Goal: Transaction & Acquisition: Purchase product/service

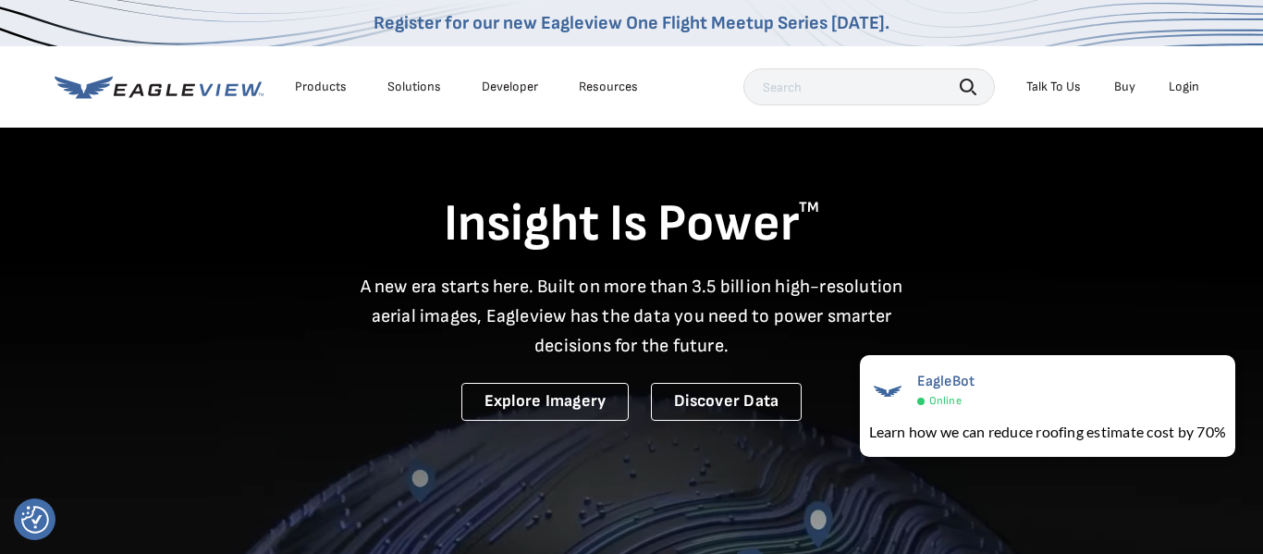
click at [1182, 90] on div "Login" at bounding box center [1183, 87] width 31 height 17
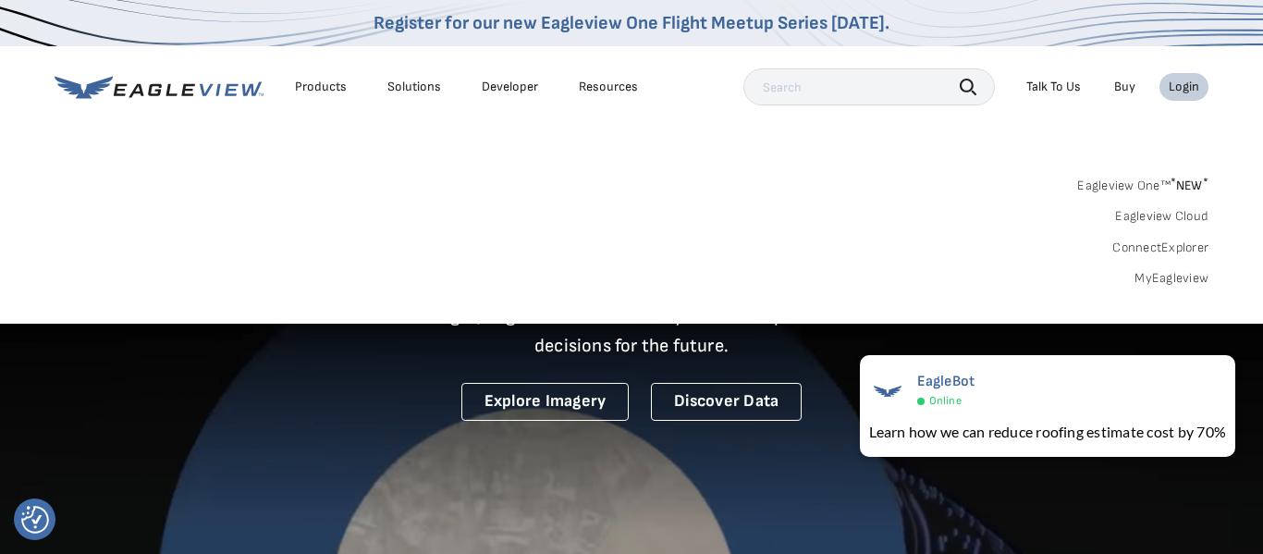
click at [1162, 279] on link "MyEagleview" at bounding box center [1171, 278] width 74 height 17
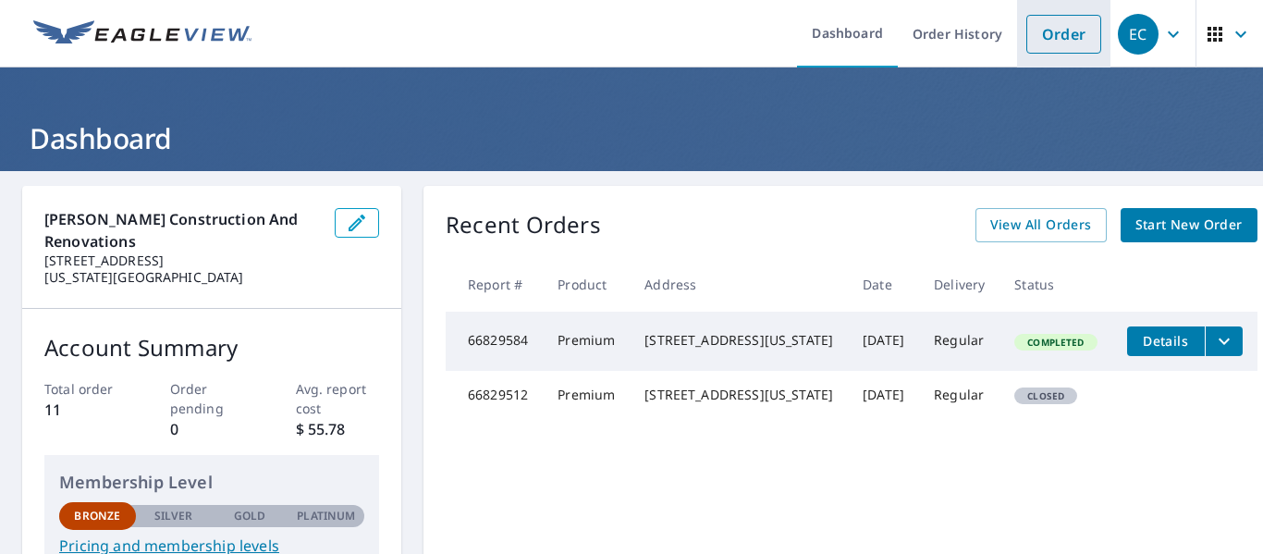
click at [1043, 33] on link "Order" at bounding box center [1063, 34] width 75 height 39
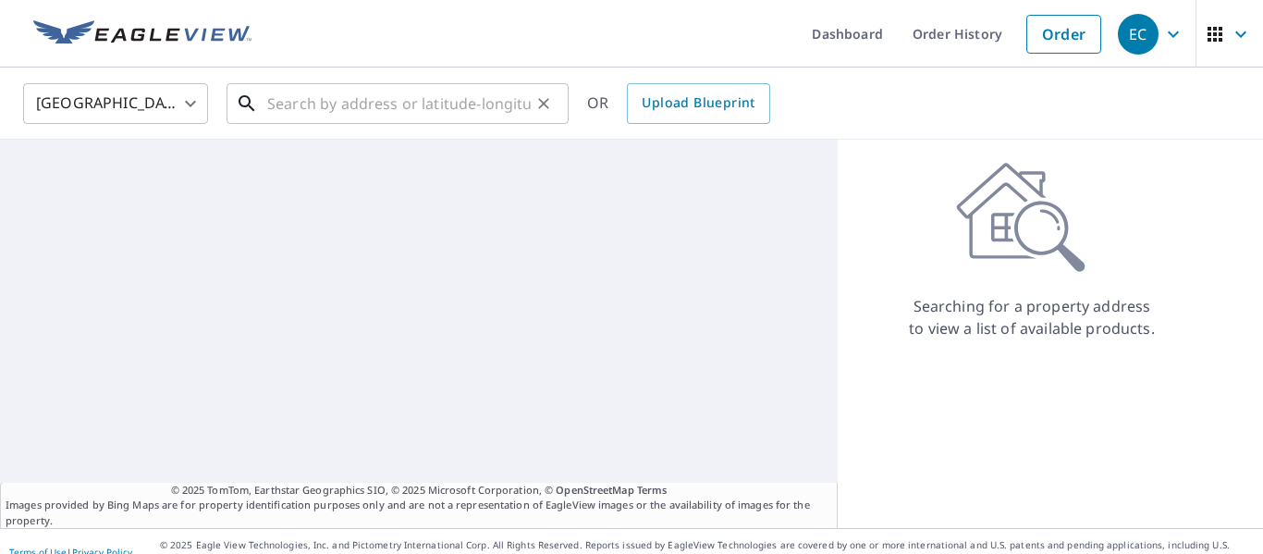
click at [345, 106] on input "text" at bounding box center [398, 104] width 263 height 52
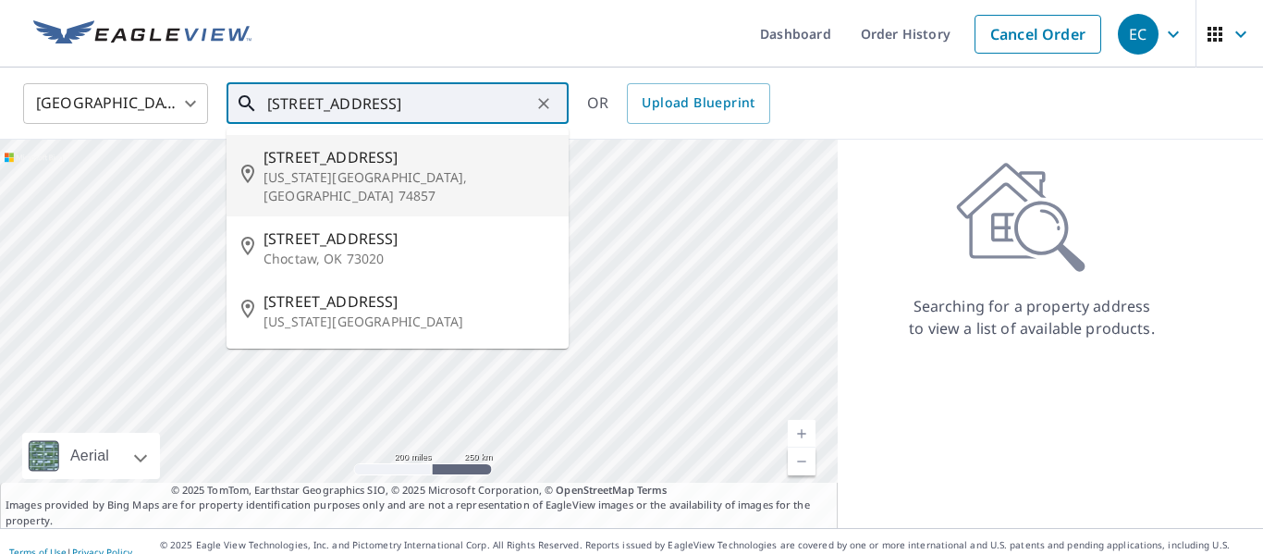
click at [346, 165] on span "12600 S Triple X Rd" at bounding box center [408, 157] width 290 height 22
type input "12600 S Triple X Rd Oklahoma City, OK 74857"
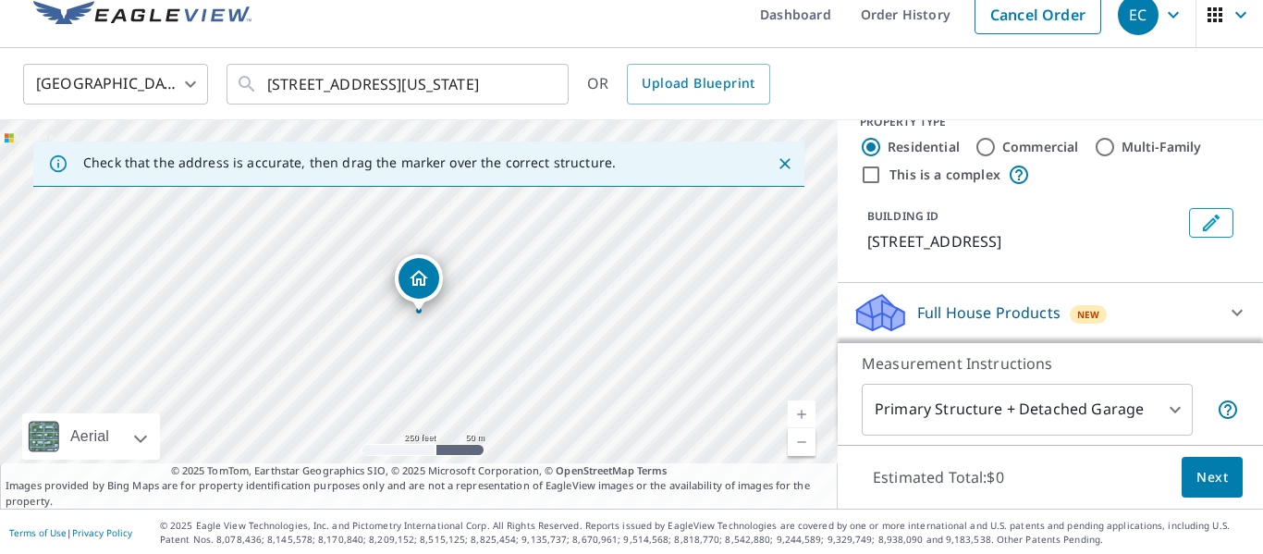
scroll to position [21, 0]
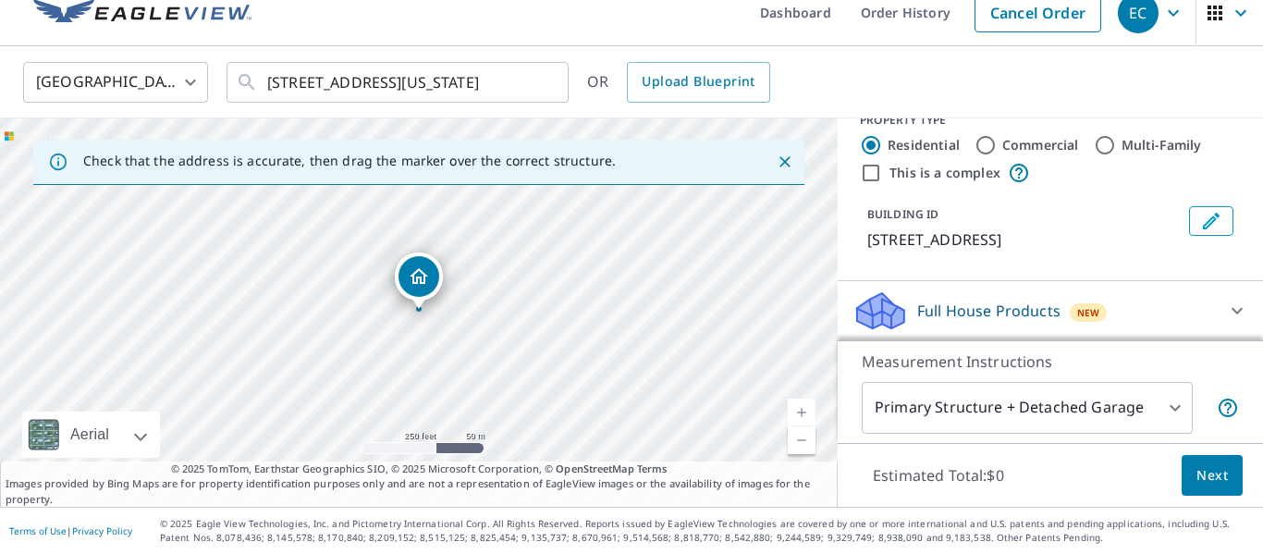
click at [1071, 395] on body "EC EC Dashboard Order History Cancel Order EC United States US ​ 12600 S Triple…" at bounding box center [631, 277] width 1263 height 554
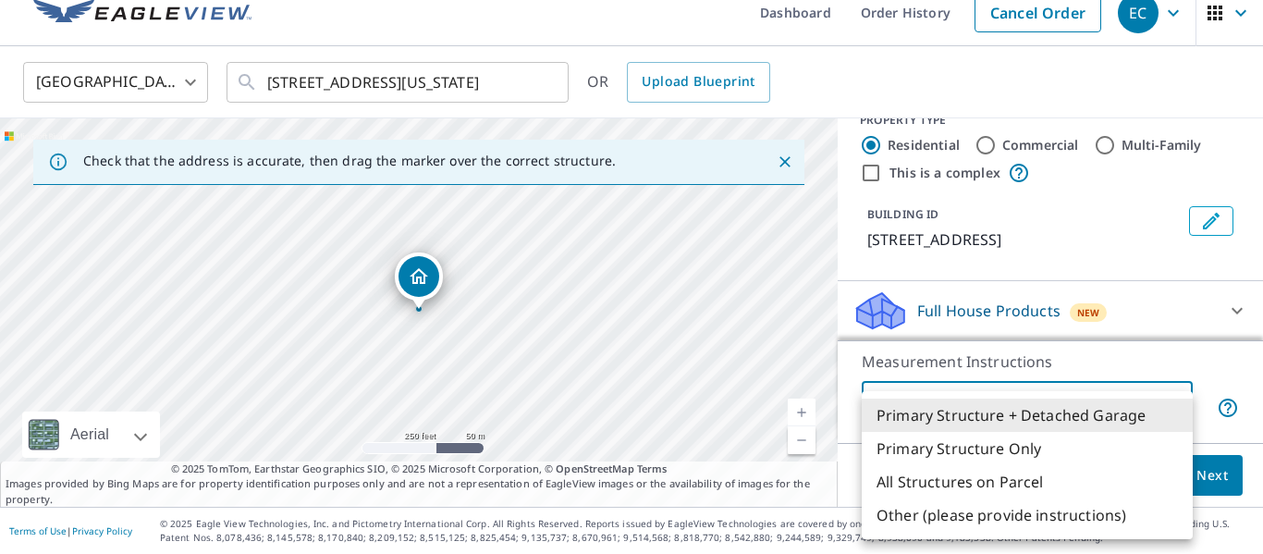
click at [1019, 479] on li "All Structures on Parcel" at bounding box center [1026, 481] width 331 height 33
type input "3"
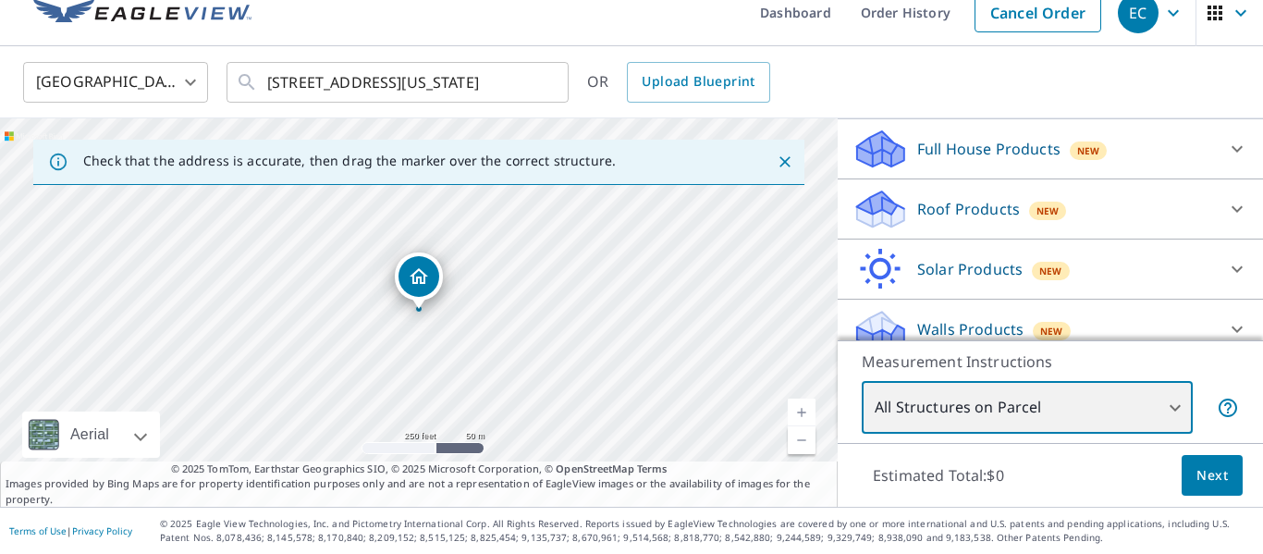
scroll to position [210, 0]
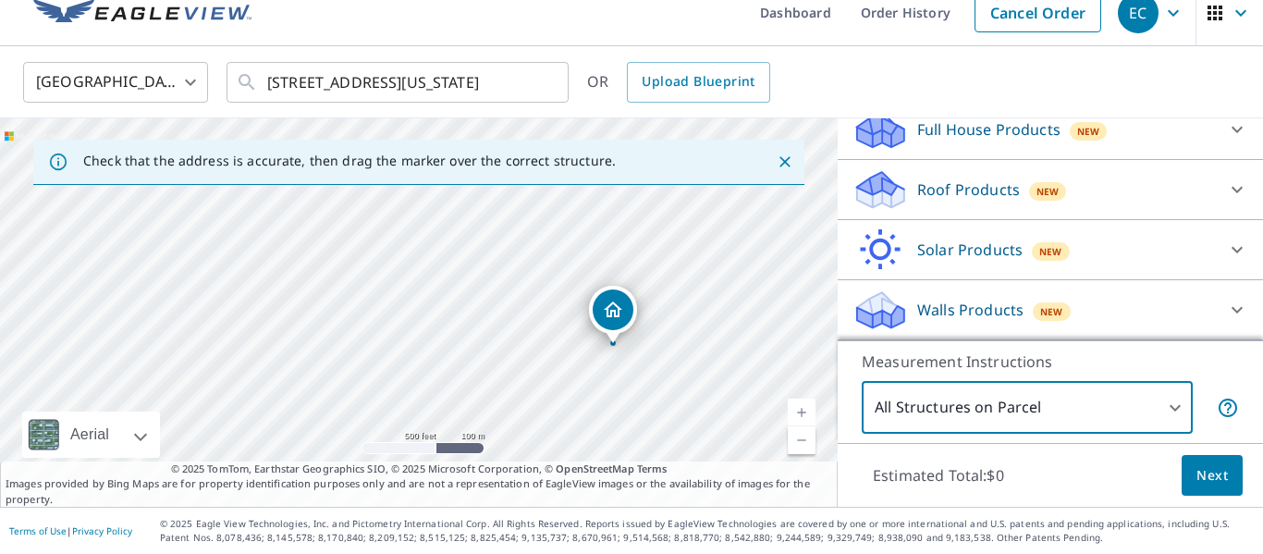
click at [1211, 479] on span "Next" at bounding box center [1211, 475] width 31 height 23
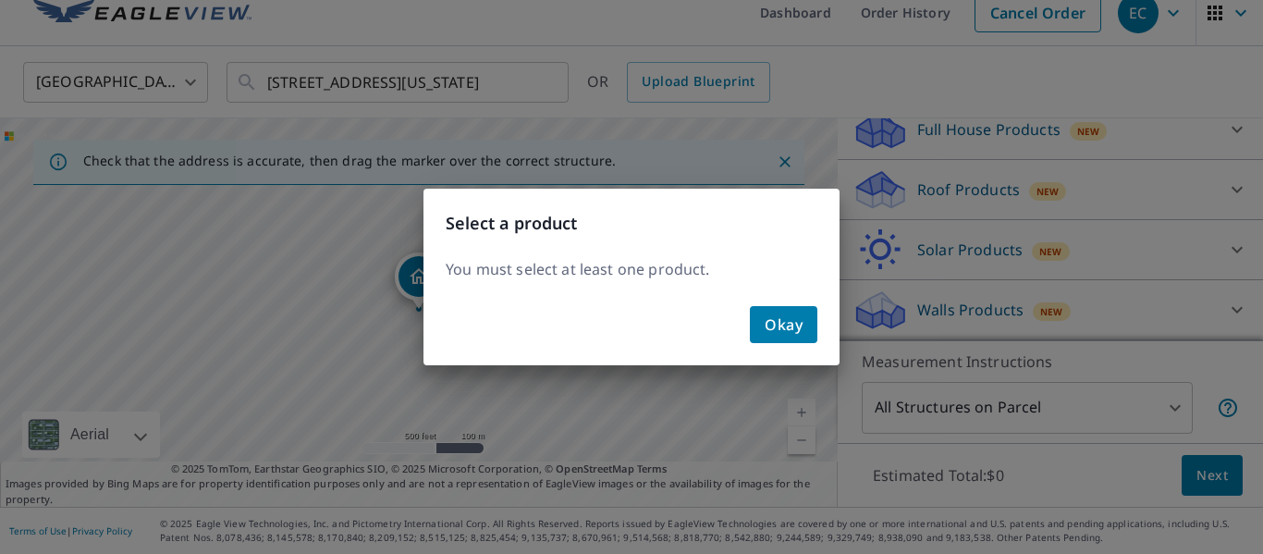
click at [782, 323] on span "Okay" at bounding box center [783, 324] width 38 height 26
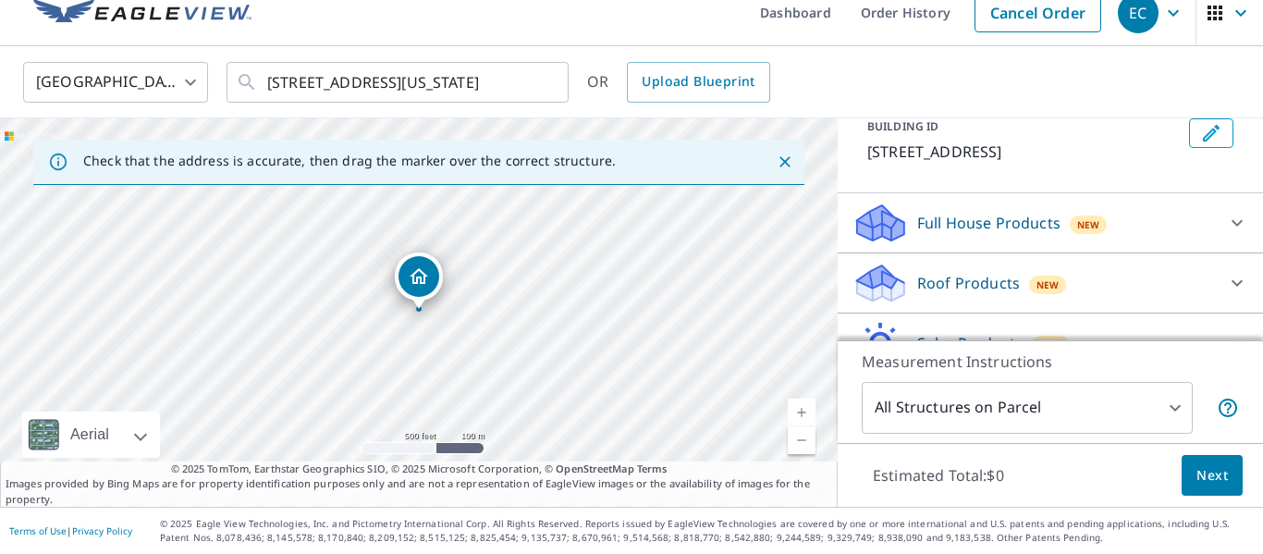
scroll to position [185, 0]
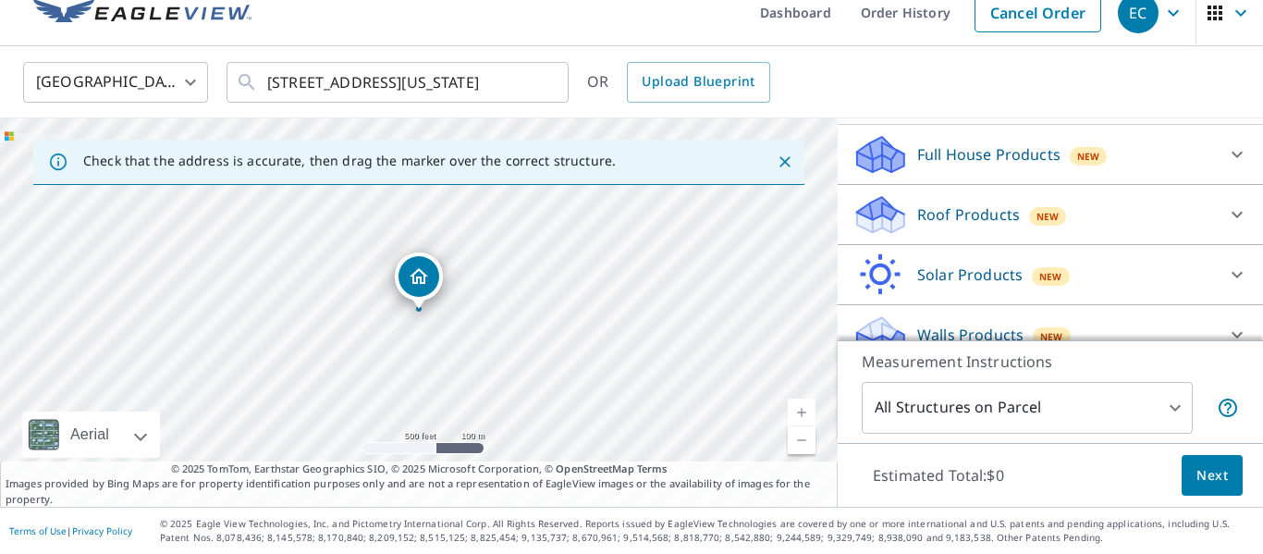
click at [1134, 220] on div "Roof Products New" at bounding box center [1033, 214] width 362 height 43
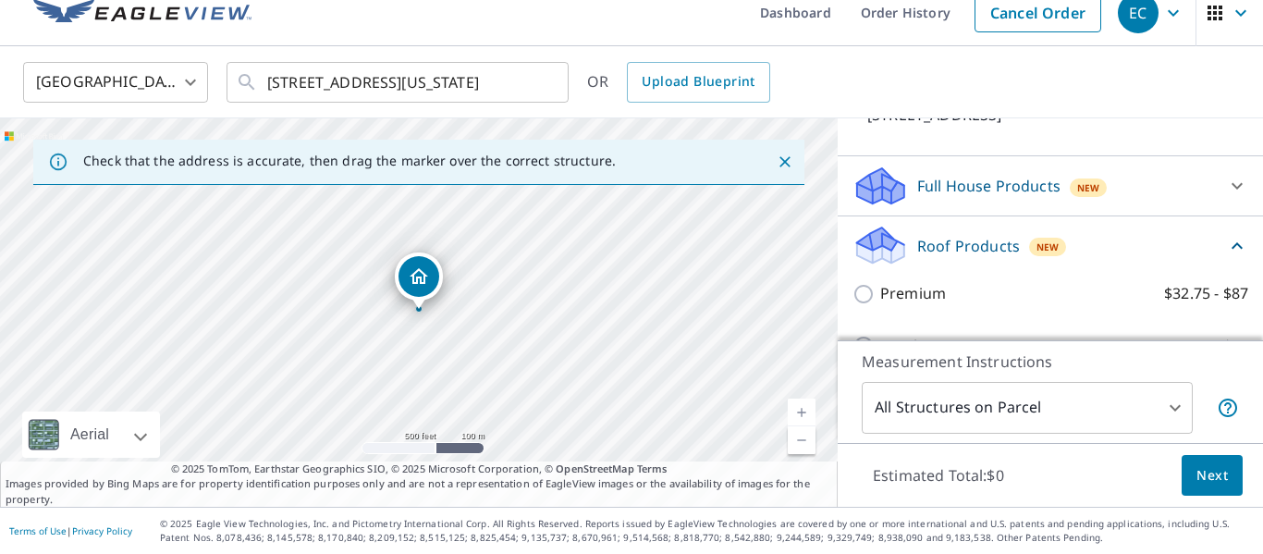
scroll to position [153, 0]
click at [1214, 191] on div at bounding box center [1236, 187] width 44 height 44
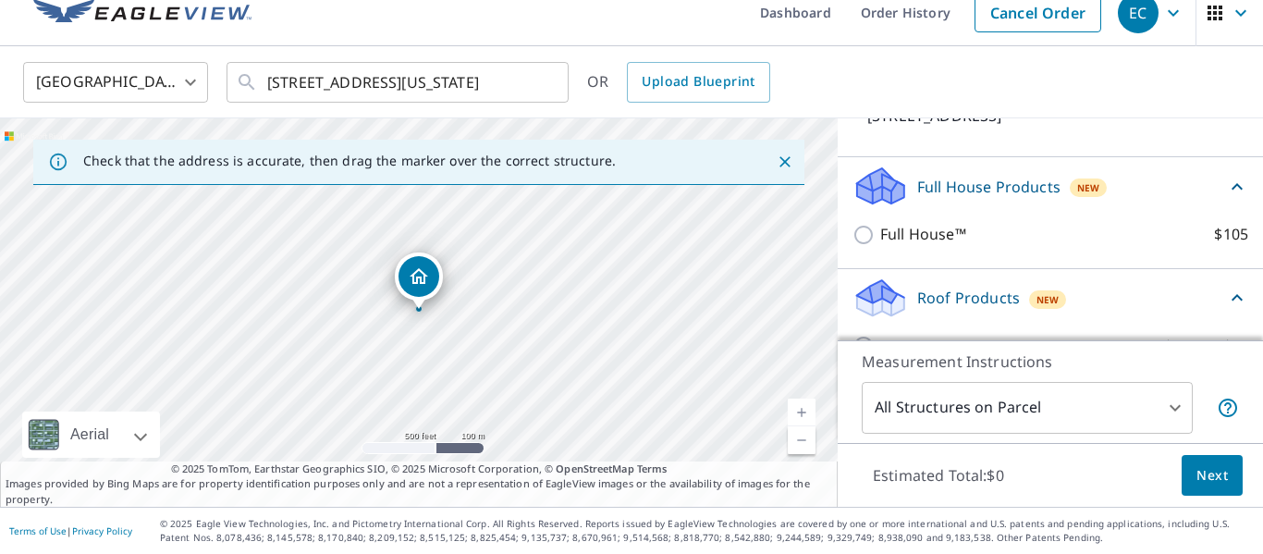
click at [1204, 183] on div "Full House Products New" at bounding box center [1038, 186] width 373 height 43
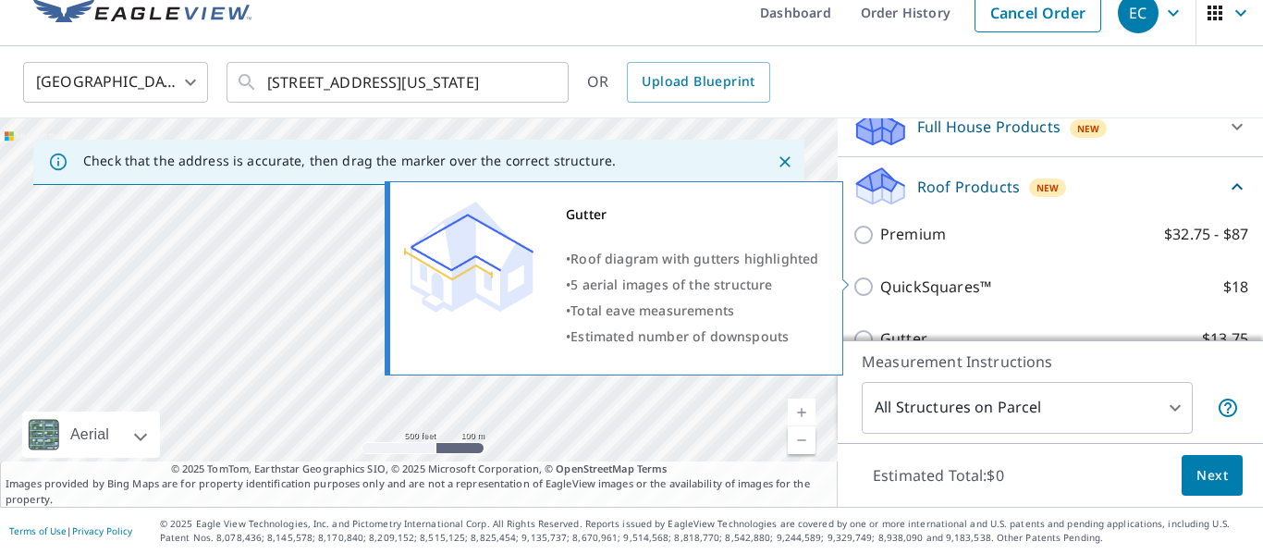
scroll to position [284, 0]
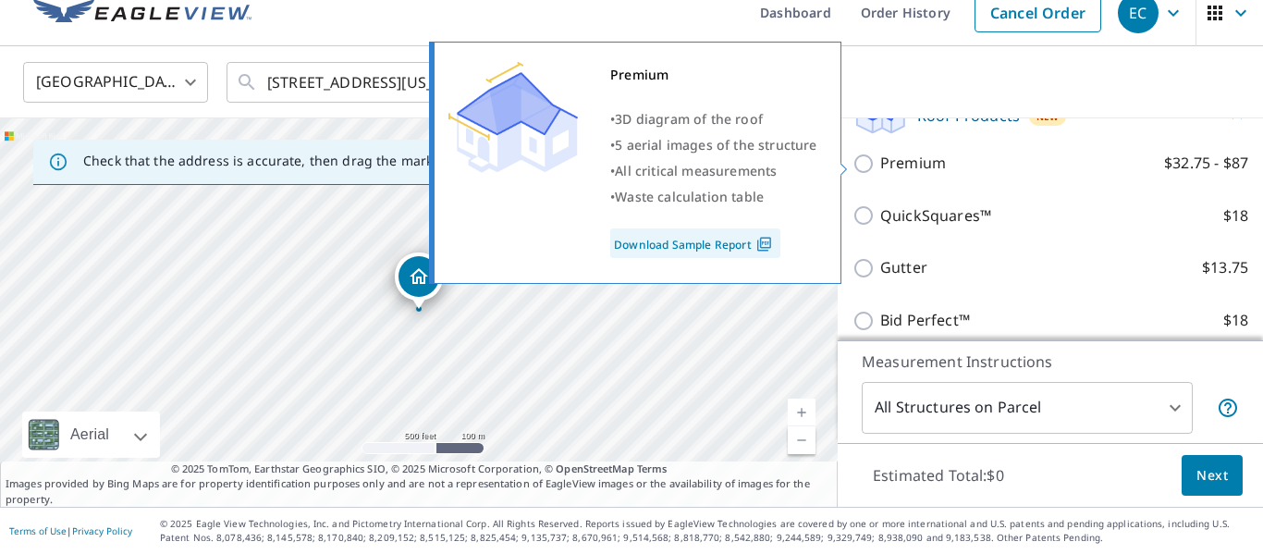
click at [869, 162] on input "Premium $32.75 - $87" at bounding box center [866, 164] width 28 height 22
checkbox input "true"
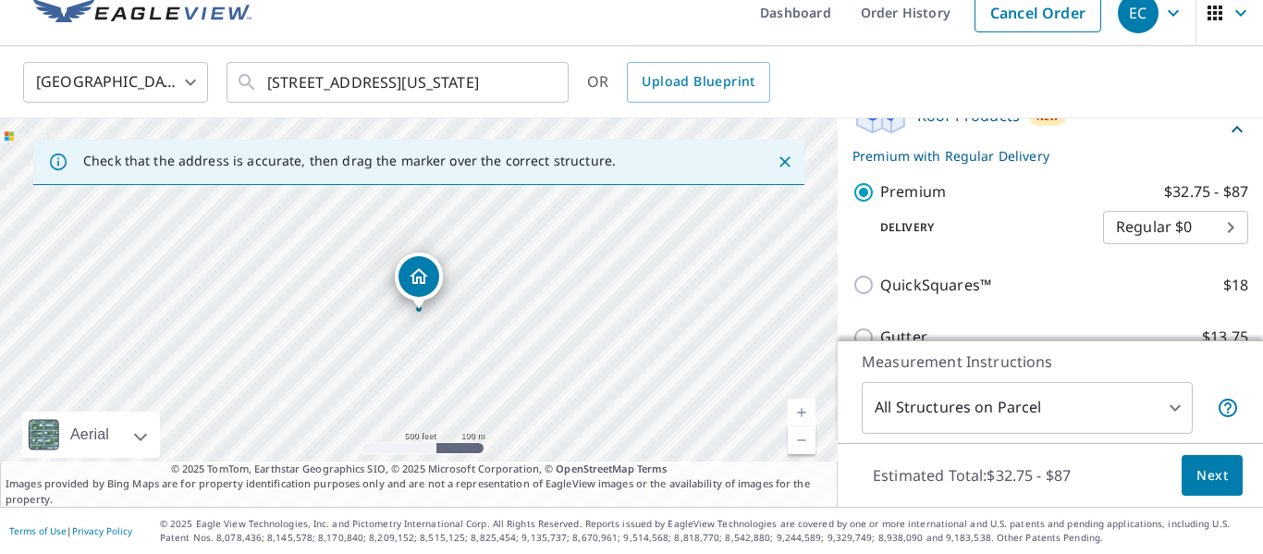
click at [1229, 467] on button "Next" at bounding box center [1211, 476] width 61 height 42
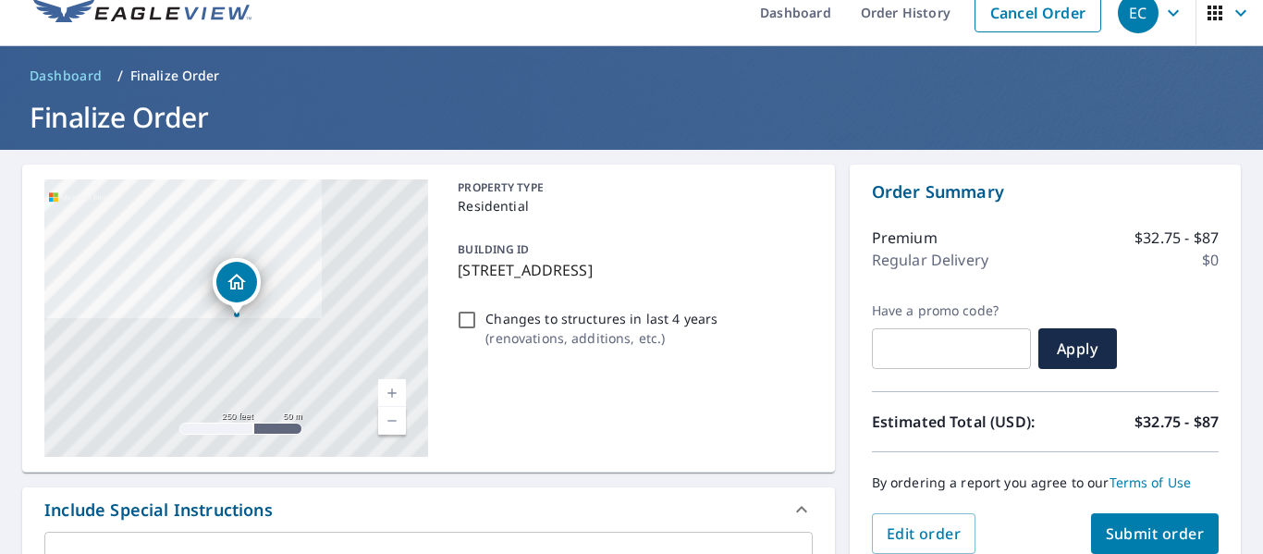
click at [467, 321] on input "Changes to structures in last 4 years ( renovations, additions, etc. )" at bounding box center [467, 320] width 22 height 22
click at [470, 320] on input "Changes to structures in last 4 years ( renovations, additions, etc. )" at bounding box center [467, 320] width 22 height 22
checkbox input "false"
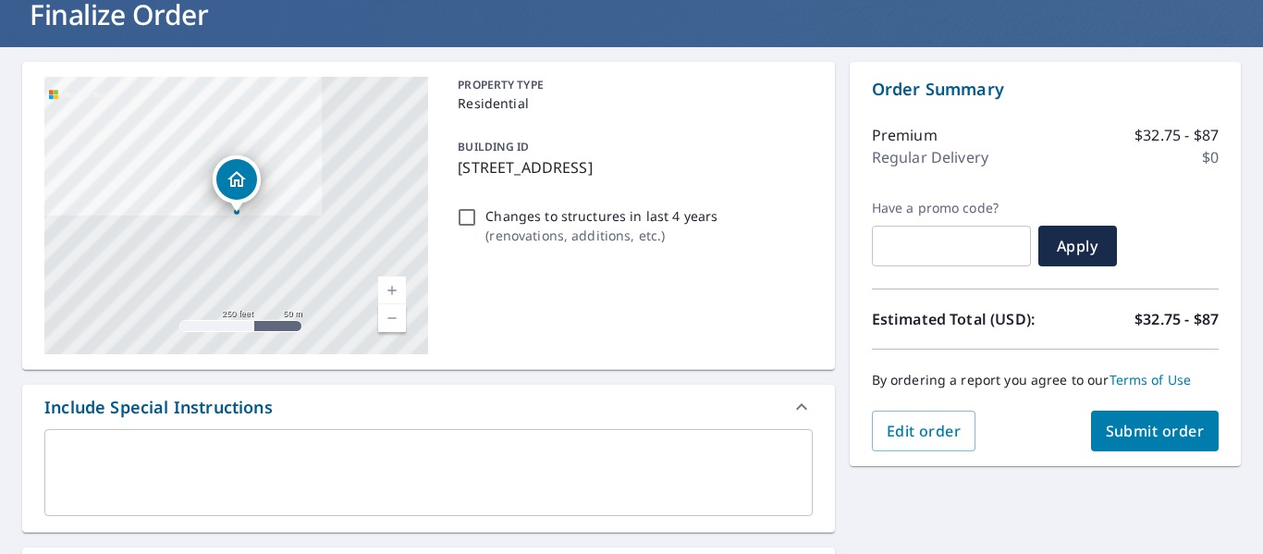
scroll to position [284, 0]
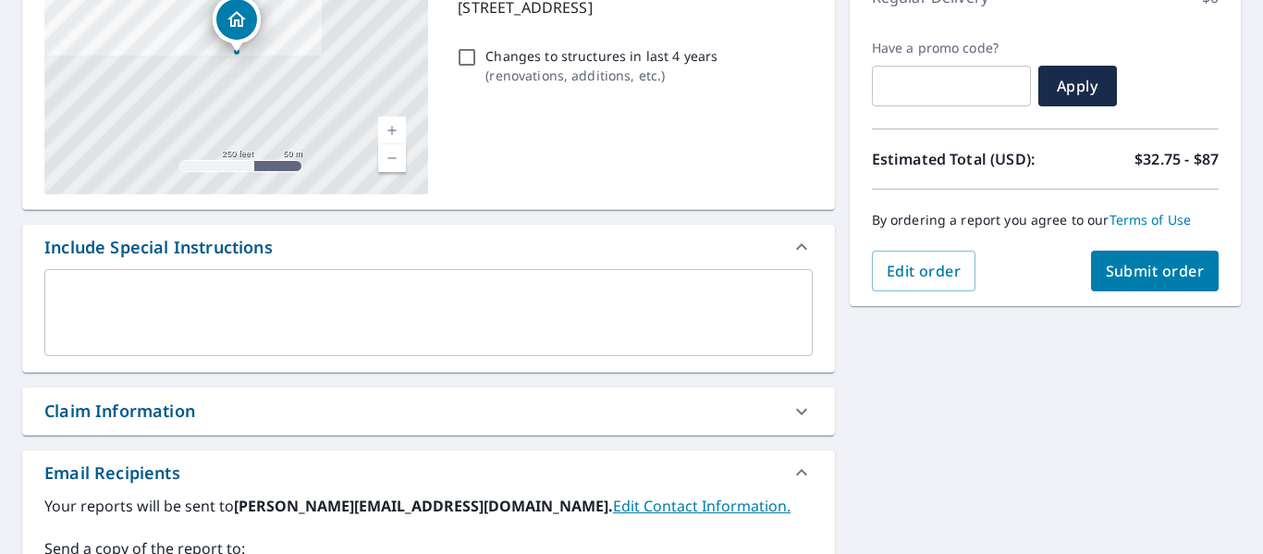
click at [1135, 267] on span "Submit order" at bounding box center [1154, 271] width 99 height 20
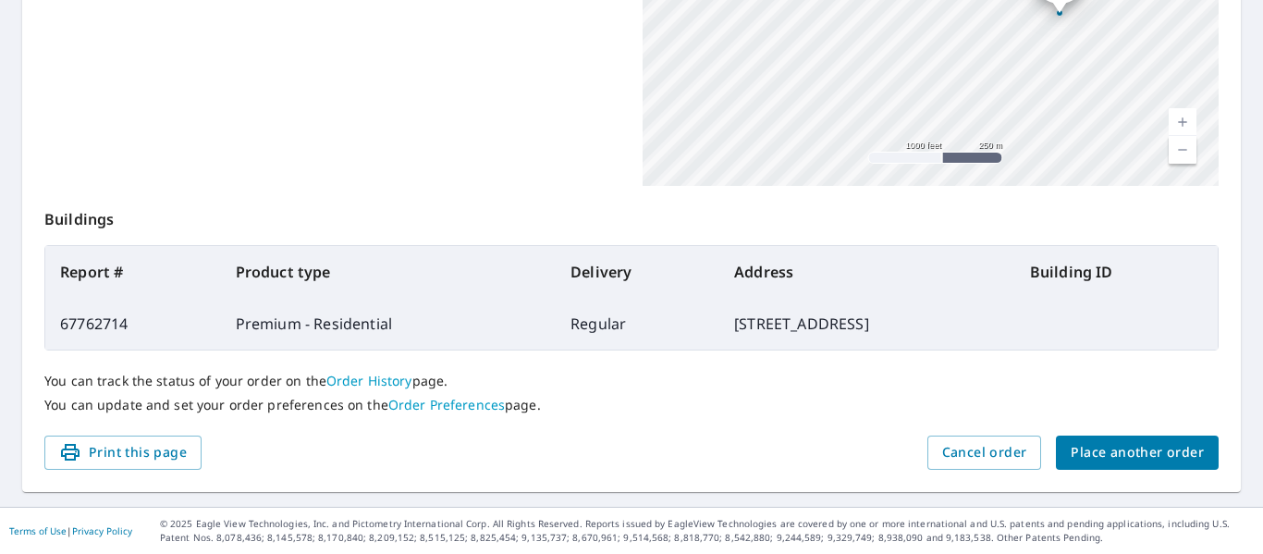
scroll to position [198, 0]
